Goal: Register for event/course

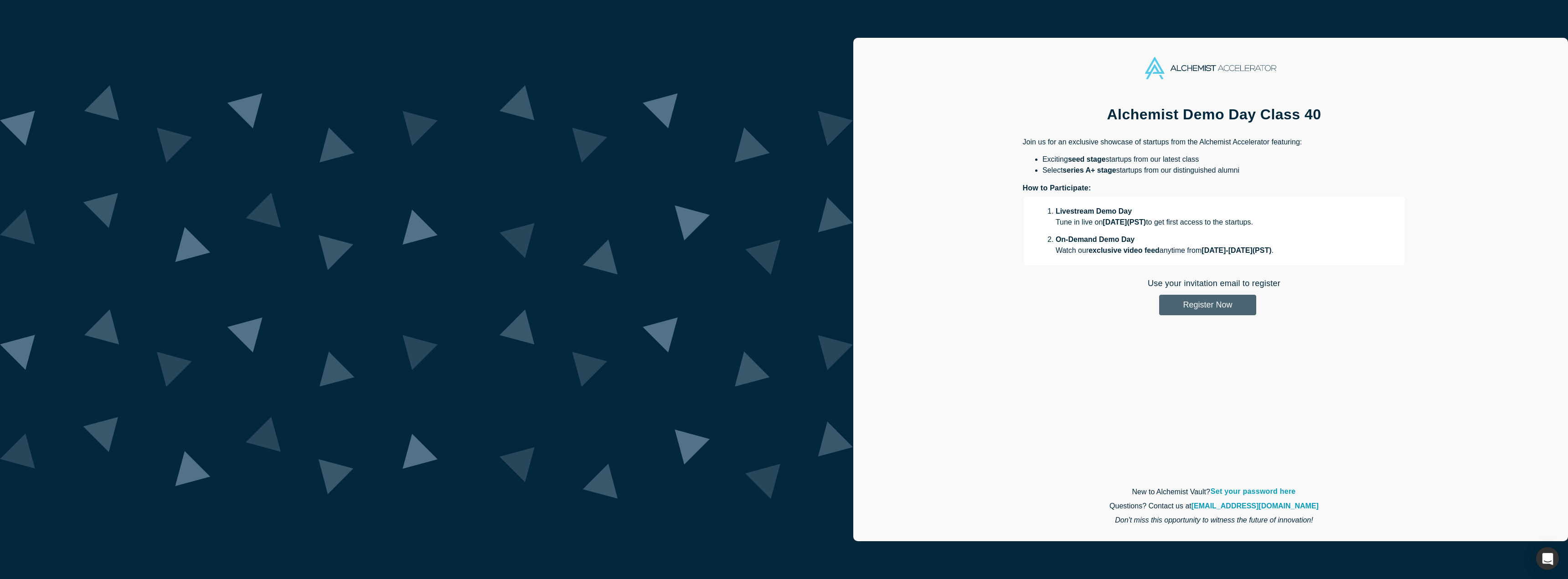
click at [1159, 310] on button "Register Now" at bounding box center [1207, 305] width 97 height 21
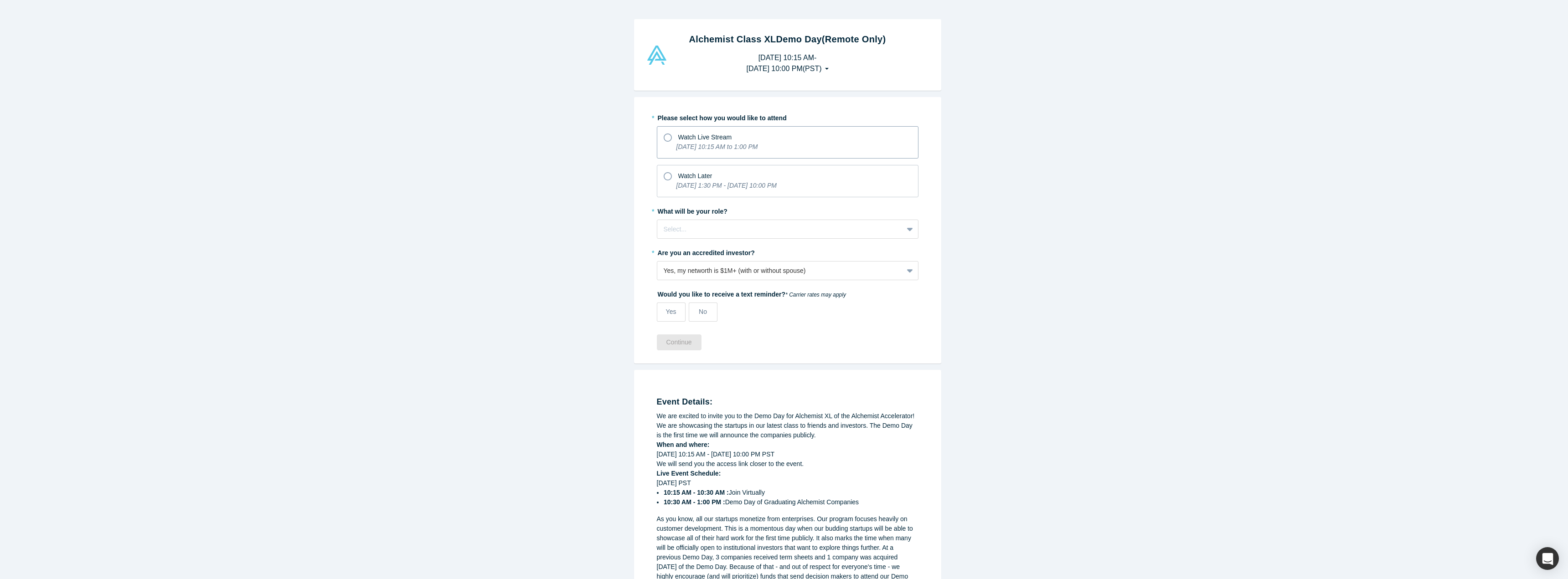
click at [697, 145] on icon "[DATE] 10:15 AM to 1:00 PM" at bounding box center [717, 146] width 81 height 7
click at [0, 0] on input "Watch Live Stream [DATE] 10:15 AM to 1:00 PM" at bounding box center [0, 0] width 0 height 0
click at [688, 235] on div "Select..." at bounding box center [780, 229] width 246 height 15
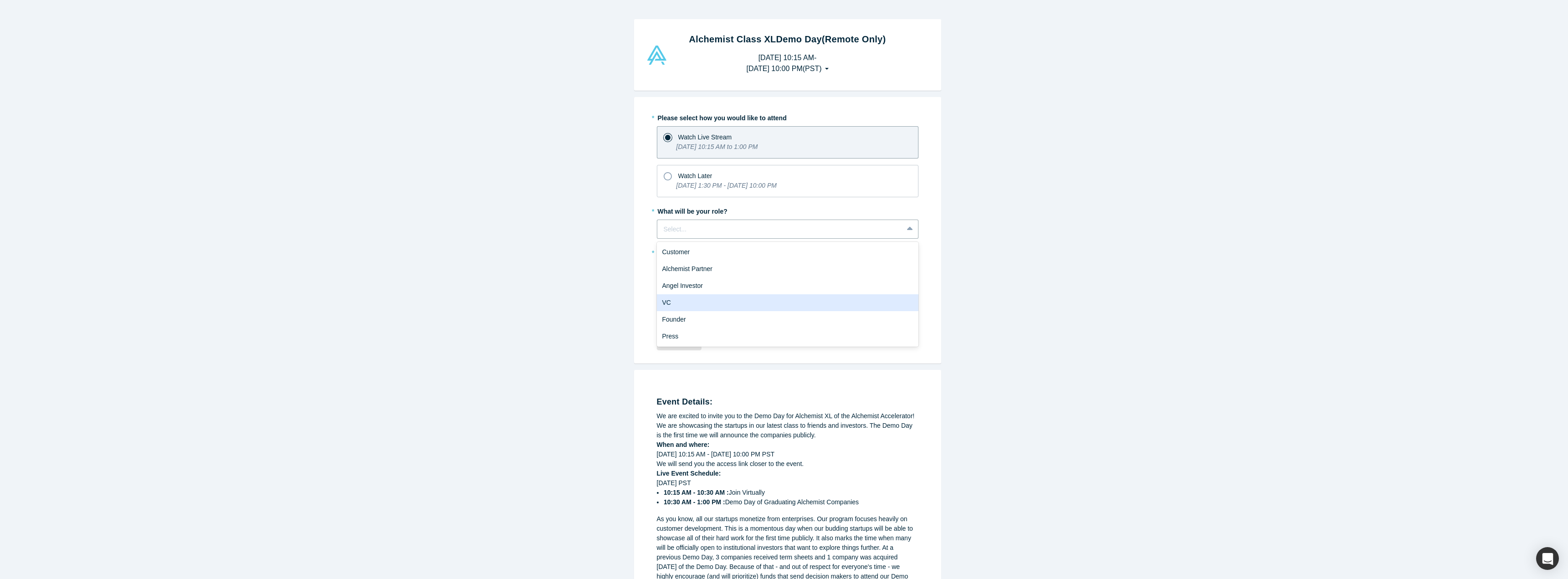
click at [680, 301] on div "VC" at bounding box center [787, 303] width 262 height 17
click at [670, 310] on span "Yes" at bounding box center [670, 311] width 10 height 7
click at [0, 0] on input "Yes" at bounding box center [0, 0] width 0 height 0
select select "US"
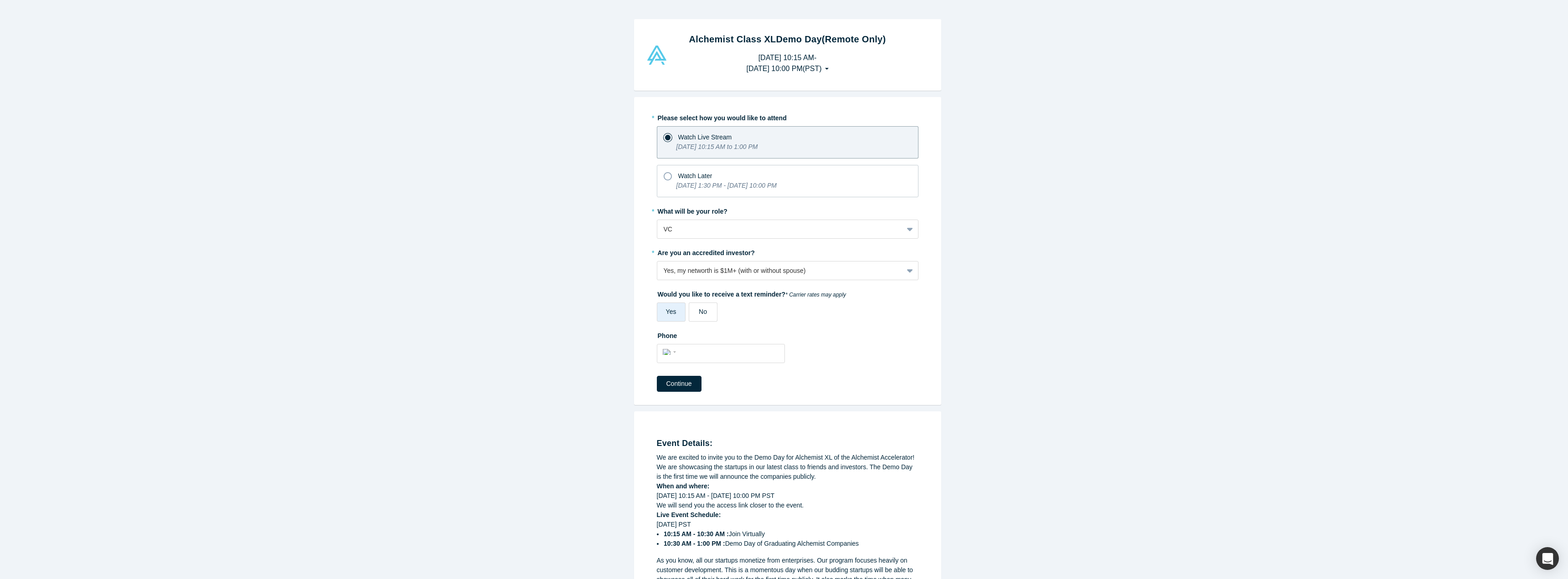
click at [711, 312] on label "No" at bounding box center [703, 312] width 28 height 19
click at [0, 0] on input "No" at bounding box center [0, 0] width 0 height 0
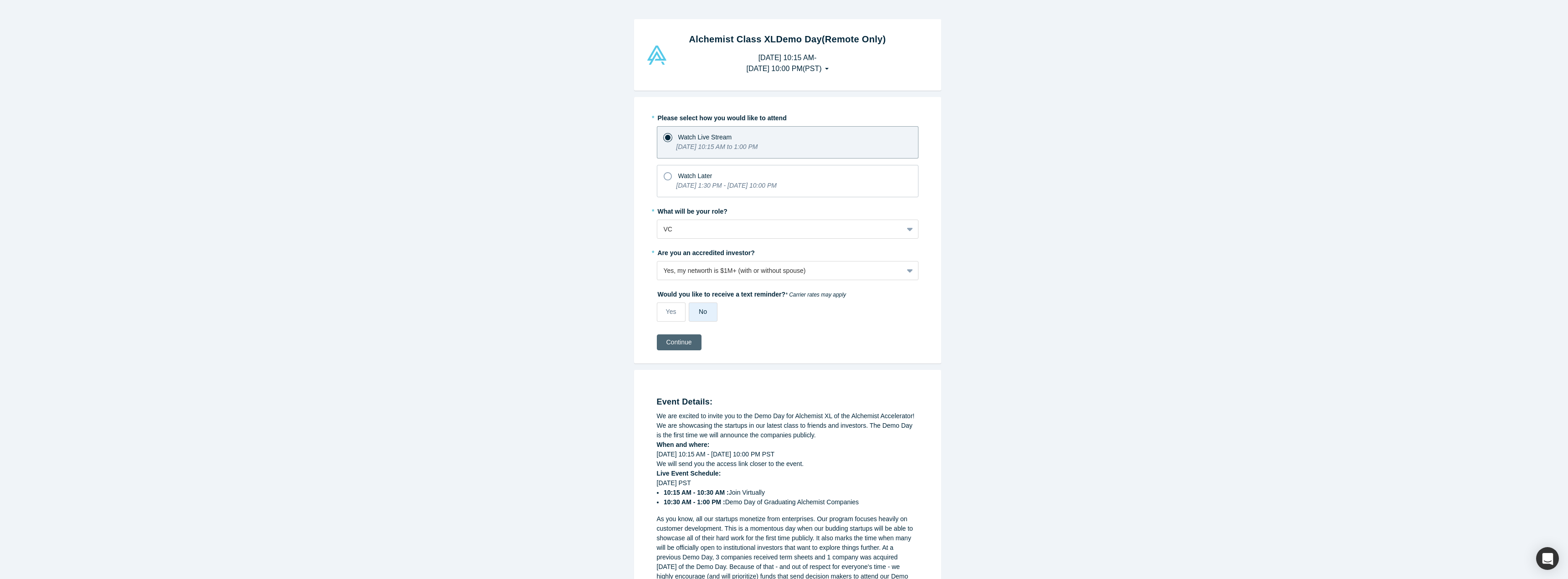
click at [685, 348] on button "Continue" at bounding box center [679, 342] width 45 height 16
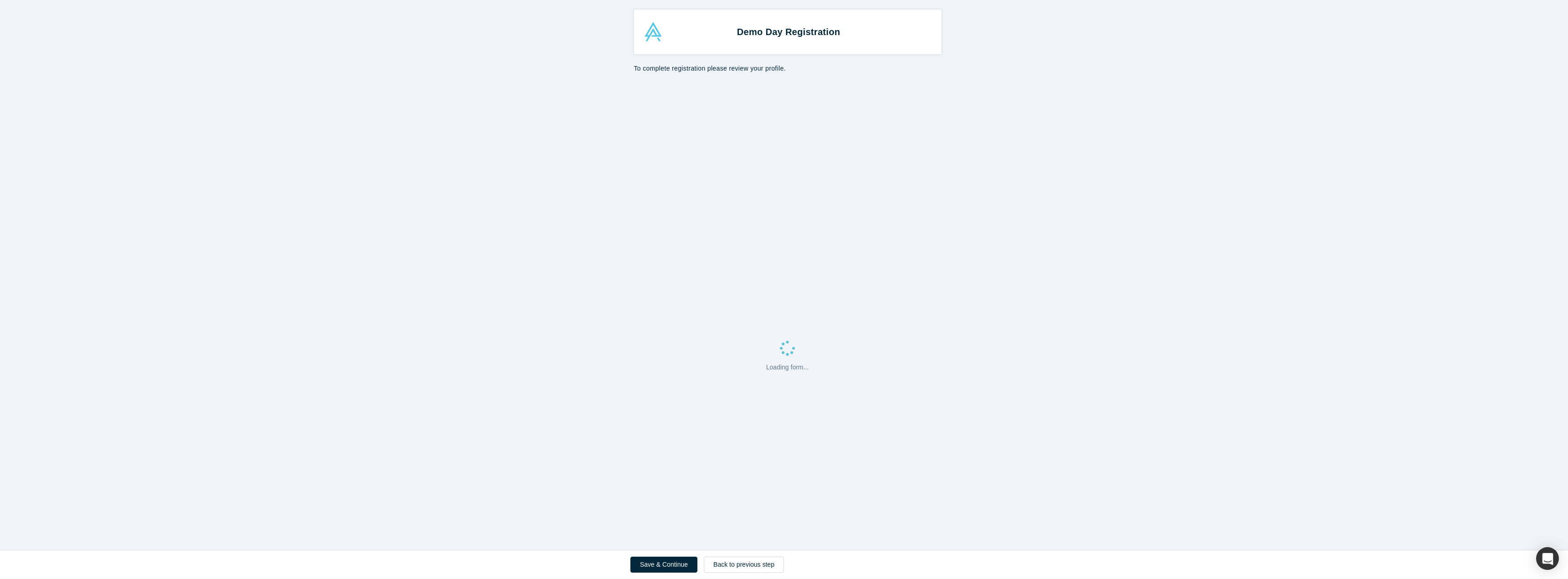
select select "US"
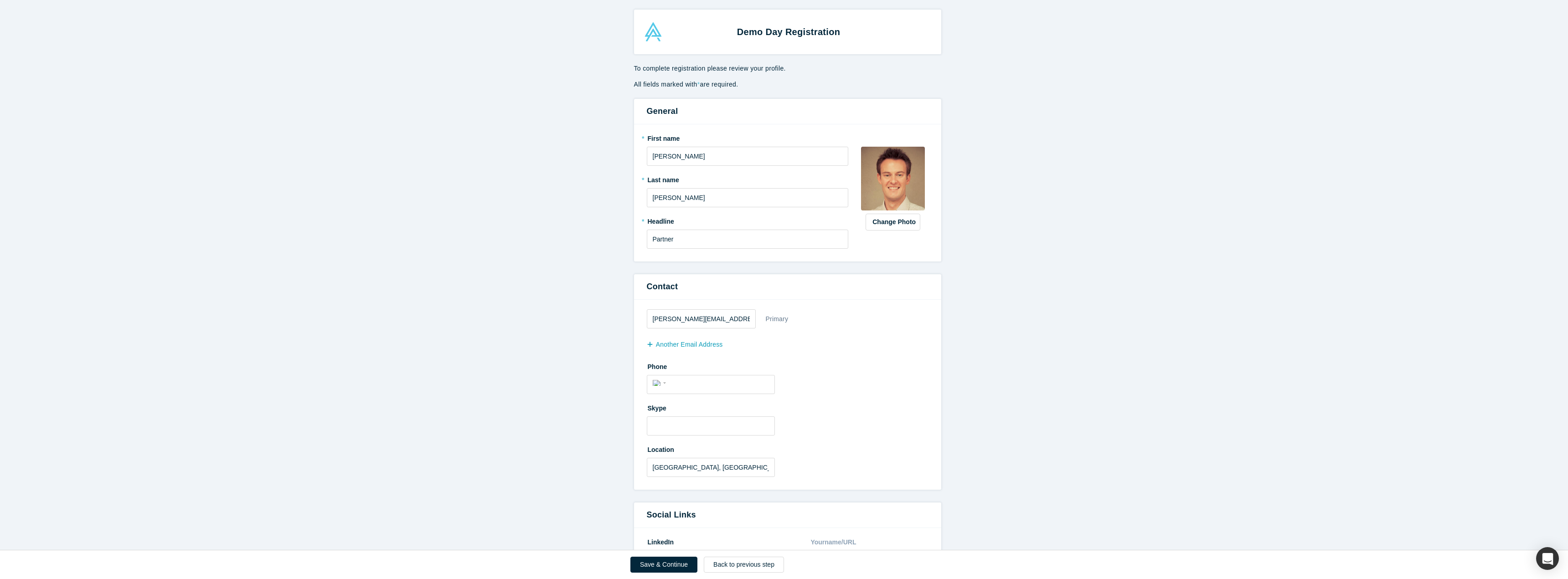
scroll to position [91, 0]
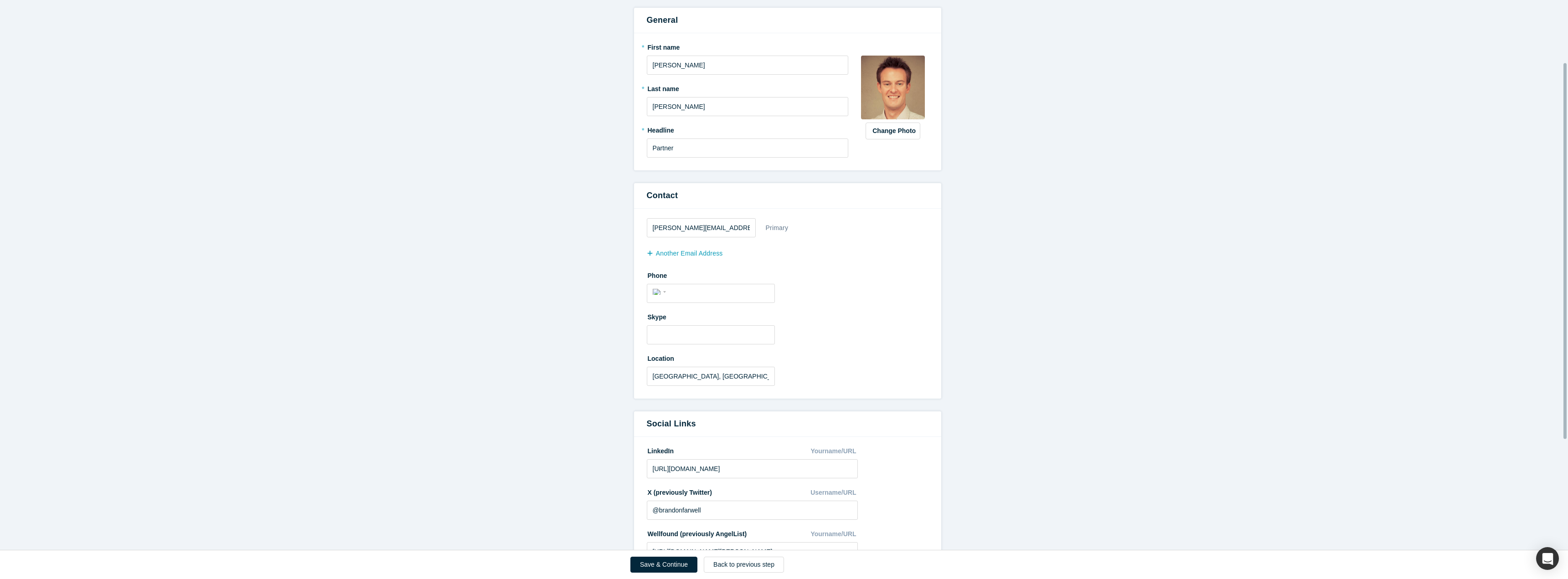
click at [657, 569] on button "Save & Continue" at bounding box center [664, 565] width 67 height 16
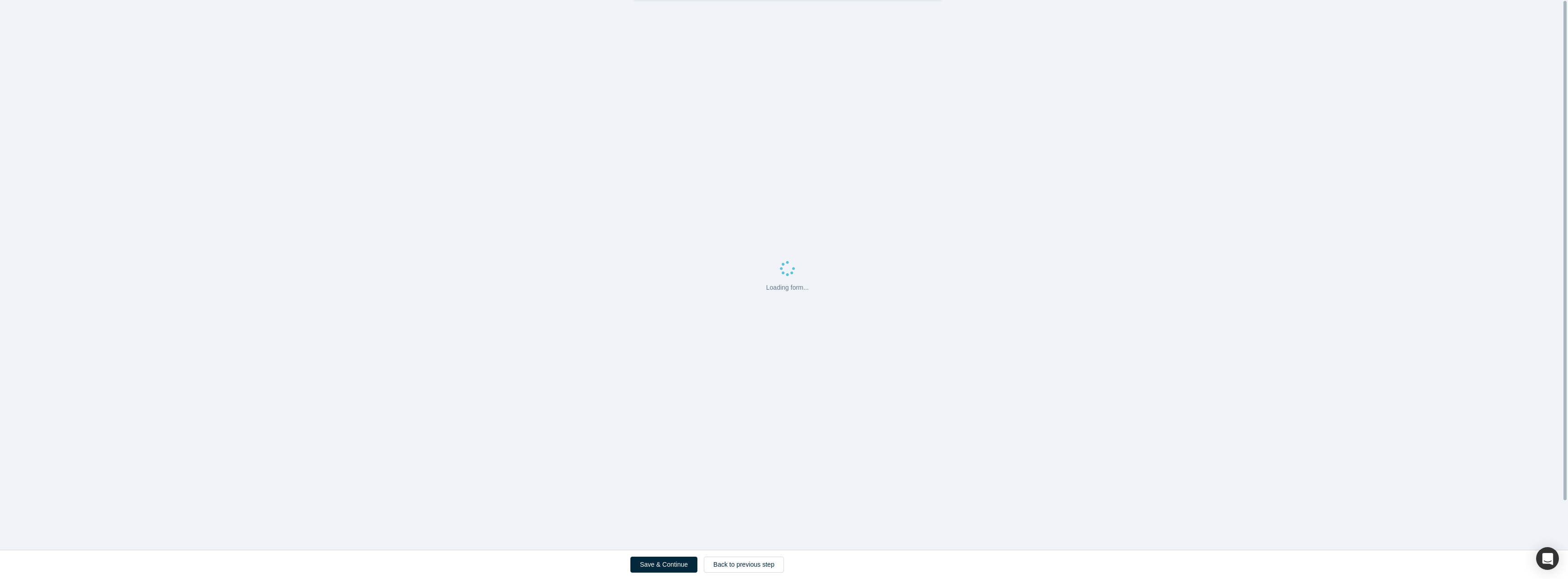
scroll to position [0, 0]
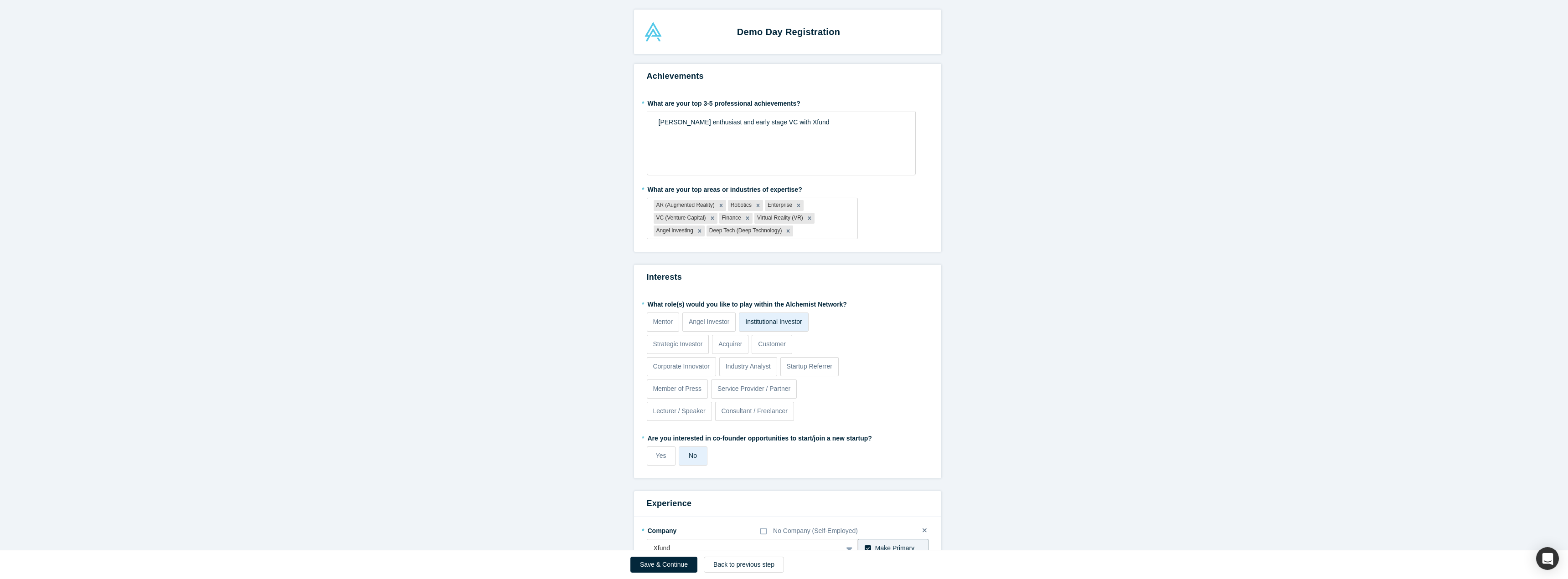
click at [647, 562] on button "Save & Continue" at bounding box center [664, 565] width 67 height 16
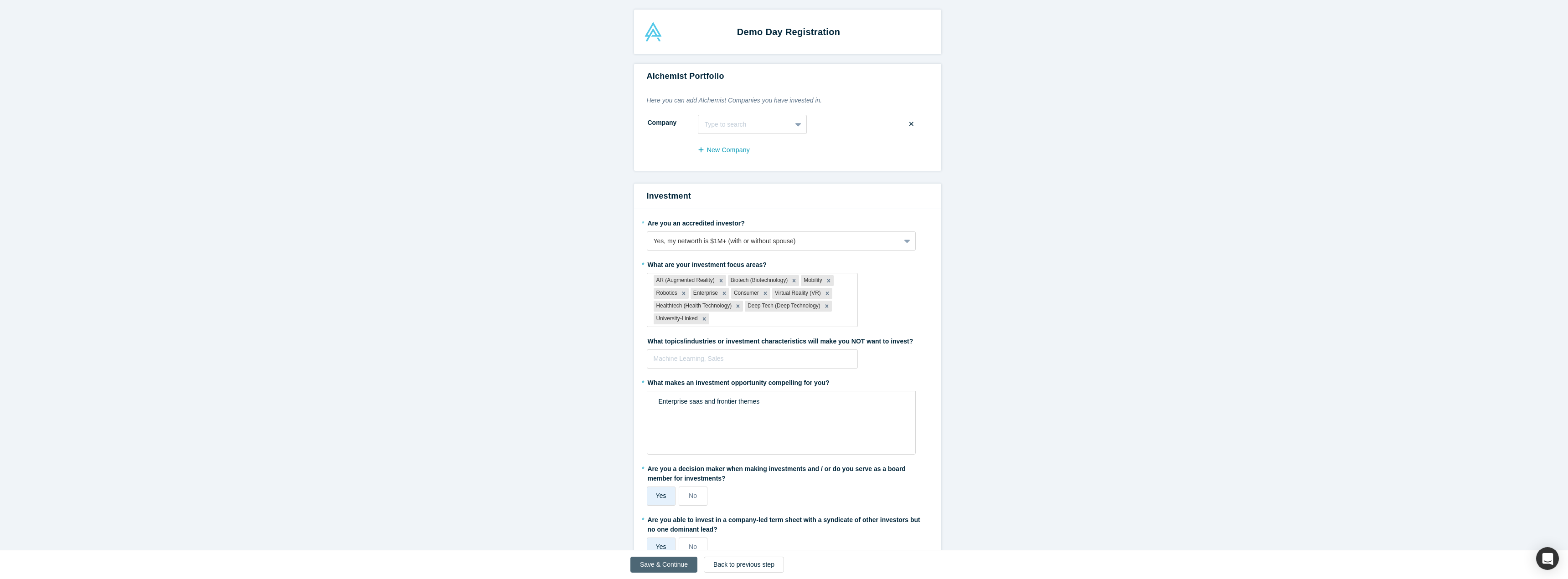
click at [673, 566] on button "Save & Continue" at bounding box center [664, 565] width 67 height 16
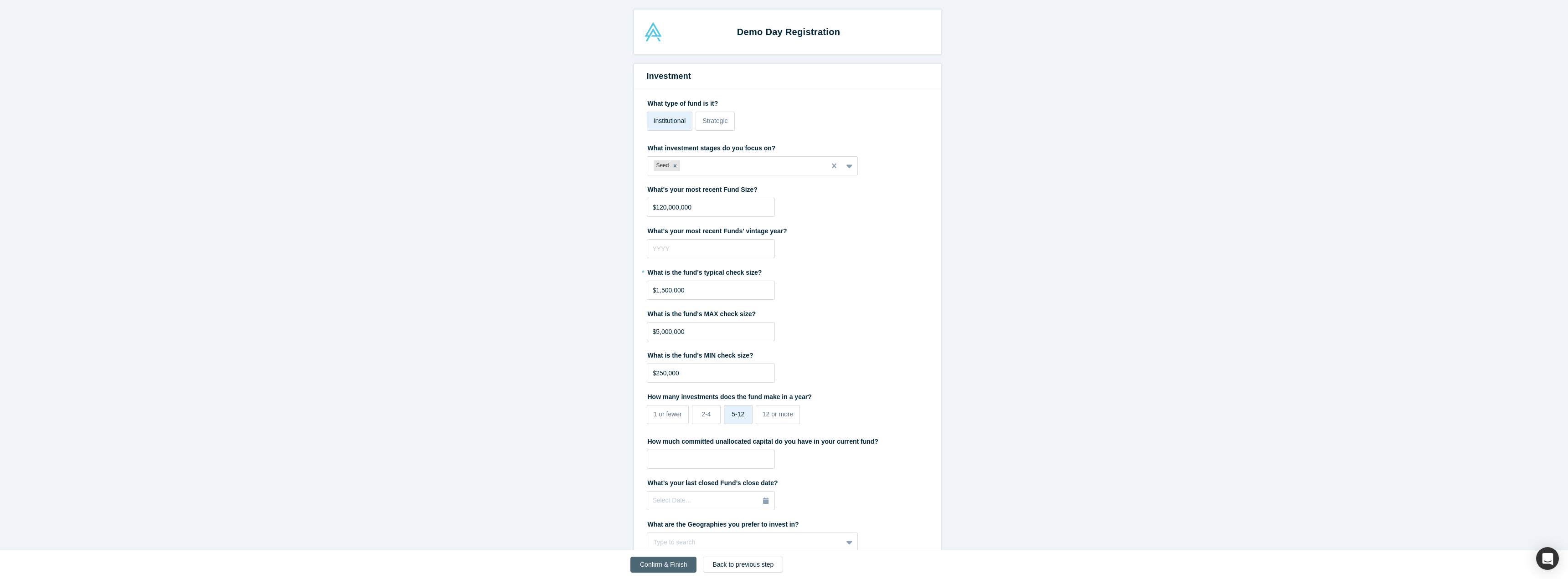
click at [673, 566] on button "Confirm & Finish" at bounding box center [664, 565] width 66 height 16
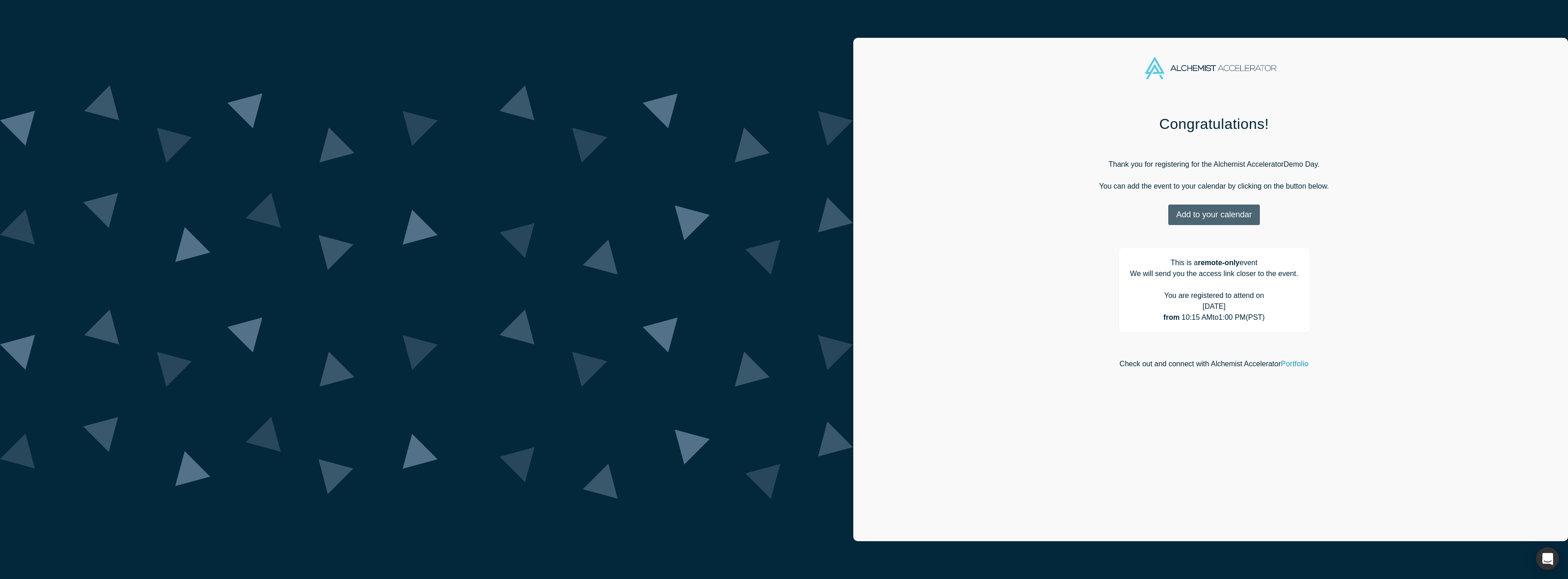
click at [1168, 218] on button "Add to your calendar" at bounding box center [1213, 215] width 91 height 21
click at [1189, 259] on link "Google" at bounding box center [1211, 261] width 43 height 8
